Goal: Task Accomplishment & Management: Manage account settings

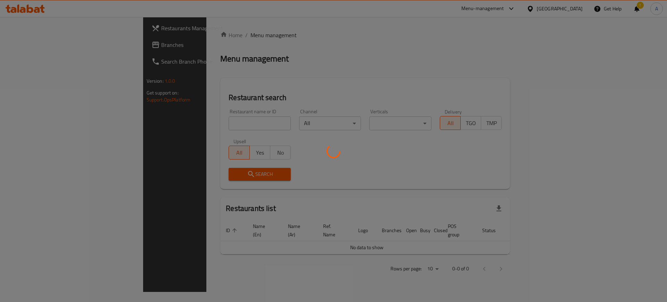
click at [180, 123] on div at bounding box center [333, 151] width 667 height 302
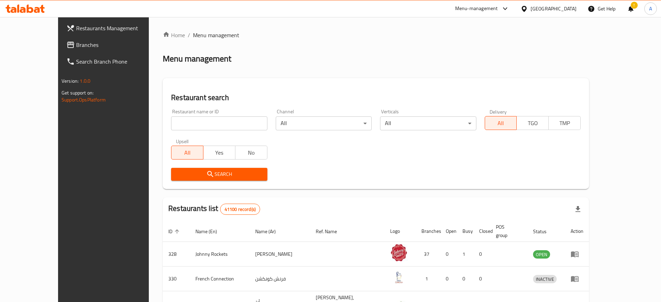
paste input "Bait Ebkaar Restaurant"
click at [199, 121] on input "Bait Ebkaar Restaurant" at bounding box center [219, 123] width 96 height 14
type input "Bait Ebkaar Restaurant"
click button "Search" at bounding box center [219, 174] width 96 height 13
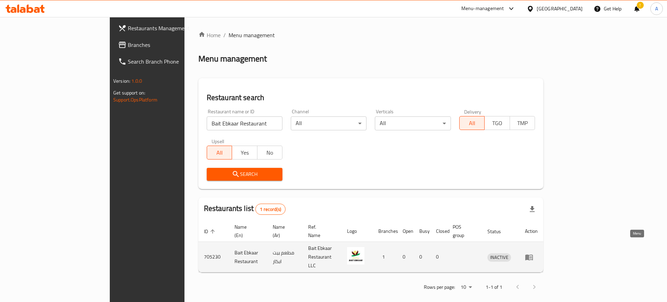
click at [534, 253] on icon "enhanced table" at bounding box center [529, 257] width 8 height 8
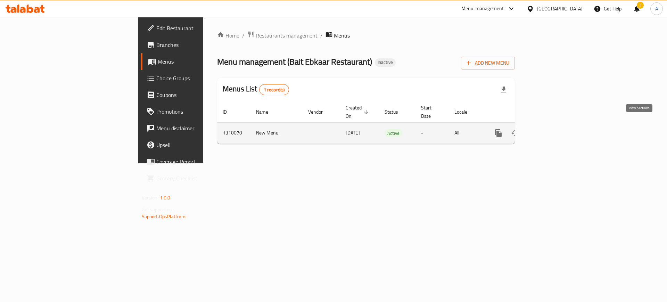
click at [552, 130] on icon "enhanced table" at bounding box center [549, 133] width 6 height 6
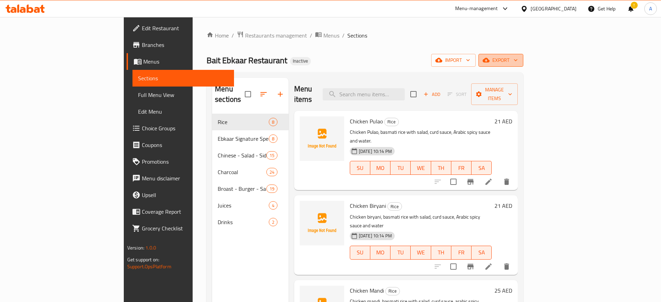
click at [519, 63] on icon "button" at bounding box center [515, 60] width 7 height 7
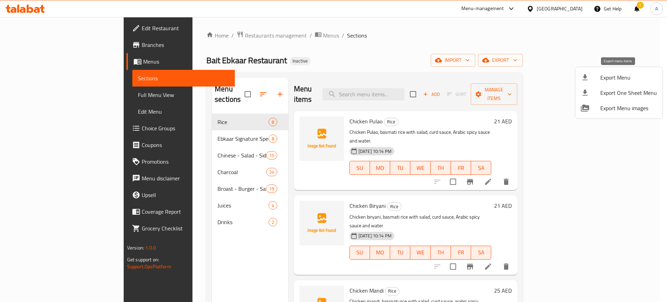
click at [609, 80] on span "Export Menu" at bounding box center [629, 77] width 57 height 8
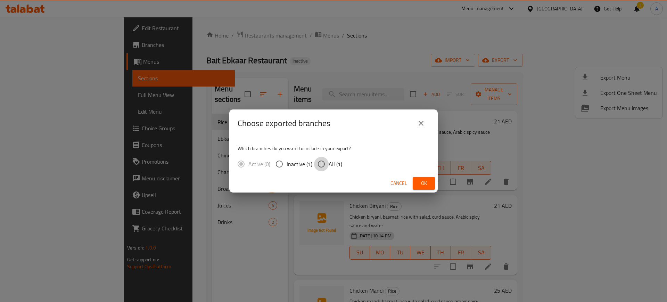
click at [324, 165] on input "All (1)" at bounding box center [321, 164] width 15 height 15
radio input "true"
click at [418, 183] on span "Ok" at bounding box center [423, 183] width 11 height 9
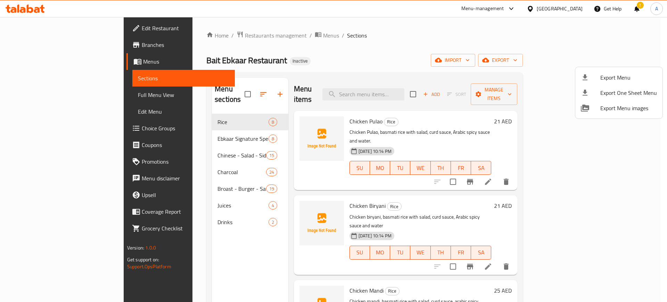
click at [40, 27] on div at bounding box center [333, 151] width 667 height 302
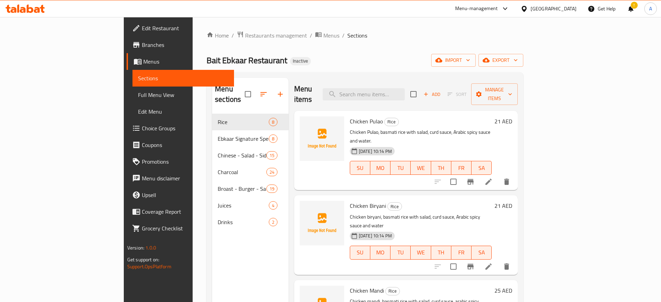
click at [142, 27] on span "Edit Restaurant" at bounding box center [185, 28] width 87 height 8
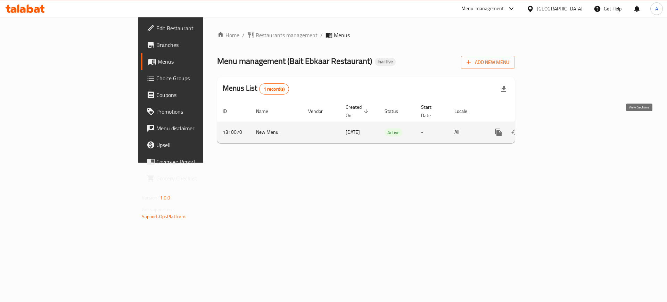
click at [552, 129] on icon "enhanced table" at bounding box center [549, 132] width 6 height 6
